Goal: Task Accomplishment & Management: Use online tool/utility

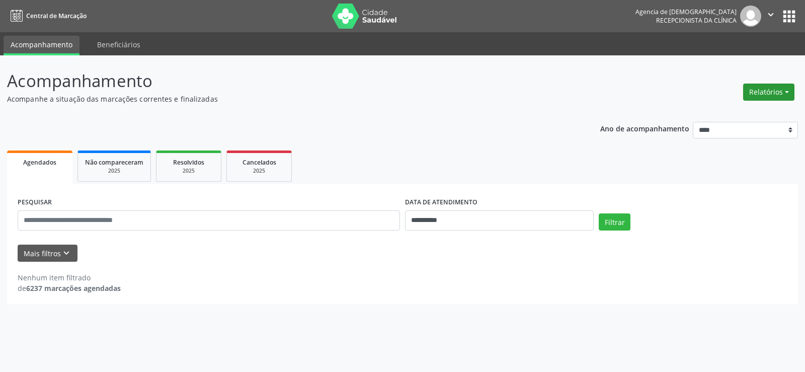
click at [754, 92] on button "Relatórios" at bounding box center [768, 91] width 51 height 17
click at [716, 108] on link "Agendamentos" at bounding box center [740, 114] width 108 height 14
select select "*"
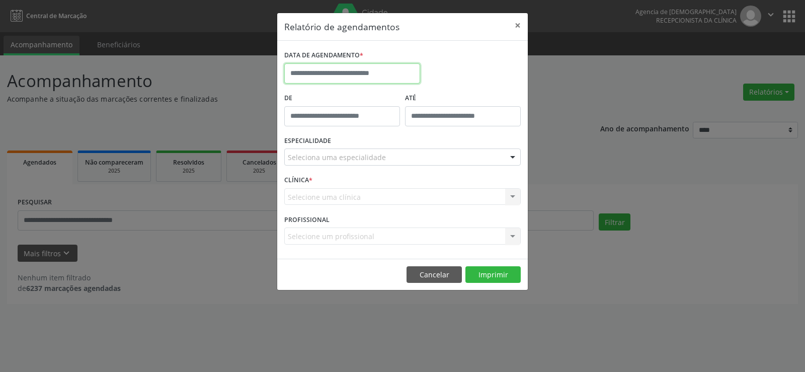
click at [395, 72] on input "text" at bounding box center [352, 73] width 136 height 20
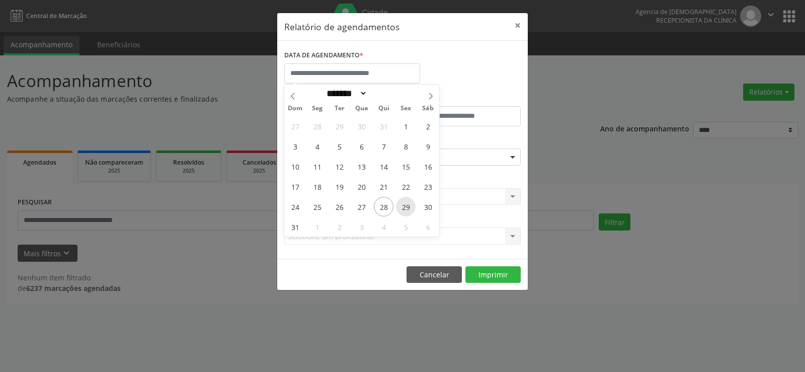
click at [405, 205] on span "29" at bounding box center [406, 207] width 20 height 20
type input "**********"
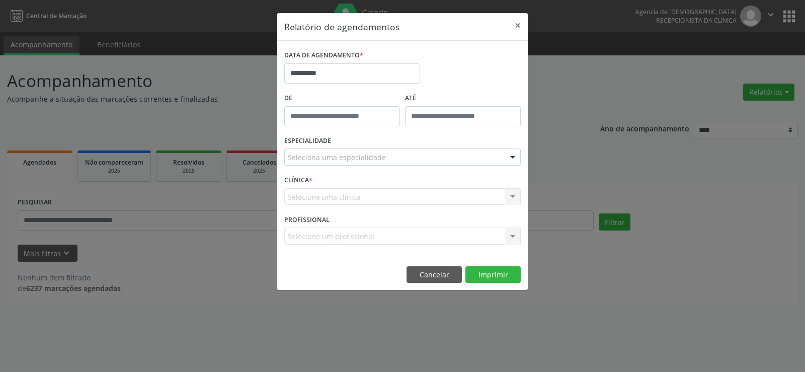
click at [402, 166] on div "ESPECIALIDADE Seleciona uma especialidade Todas as especialidades Alergologia A…" at bounding box center [402, 152] width 241 height 39
click at [402, 163] on div at bounding box center [402, 156] width 236 height 17
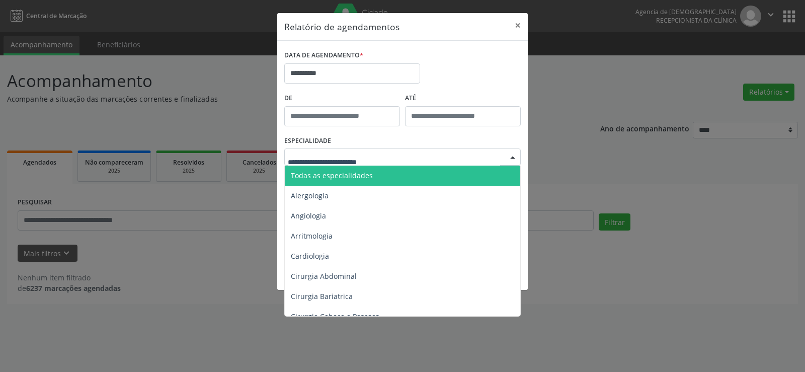
click at [400, 171] on span "Todas as especialidades" at bounding box center [403, 175] width 237 height 20
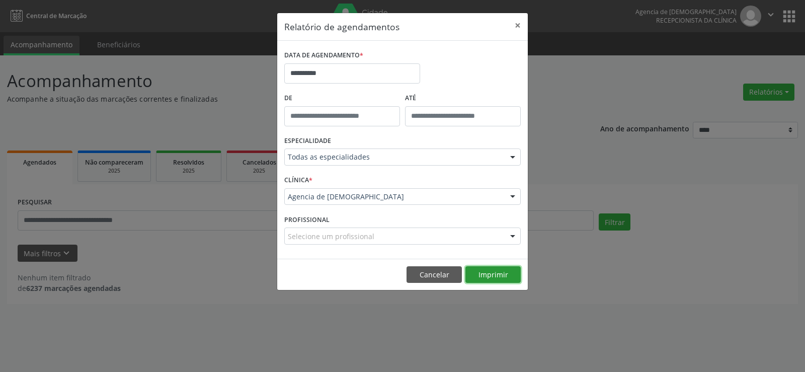
click at [492, 272] on button "Imprimir" at bounding box center [492, 274] width 55 height 17
